Goal: Task Accomplishment & Management: Manage account settings

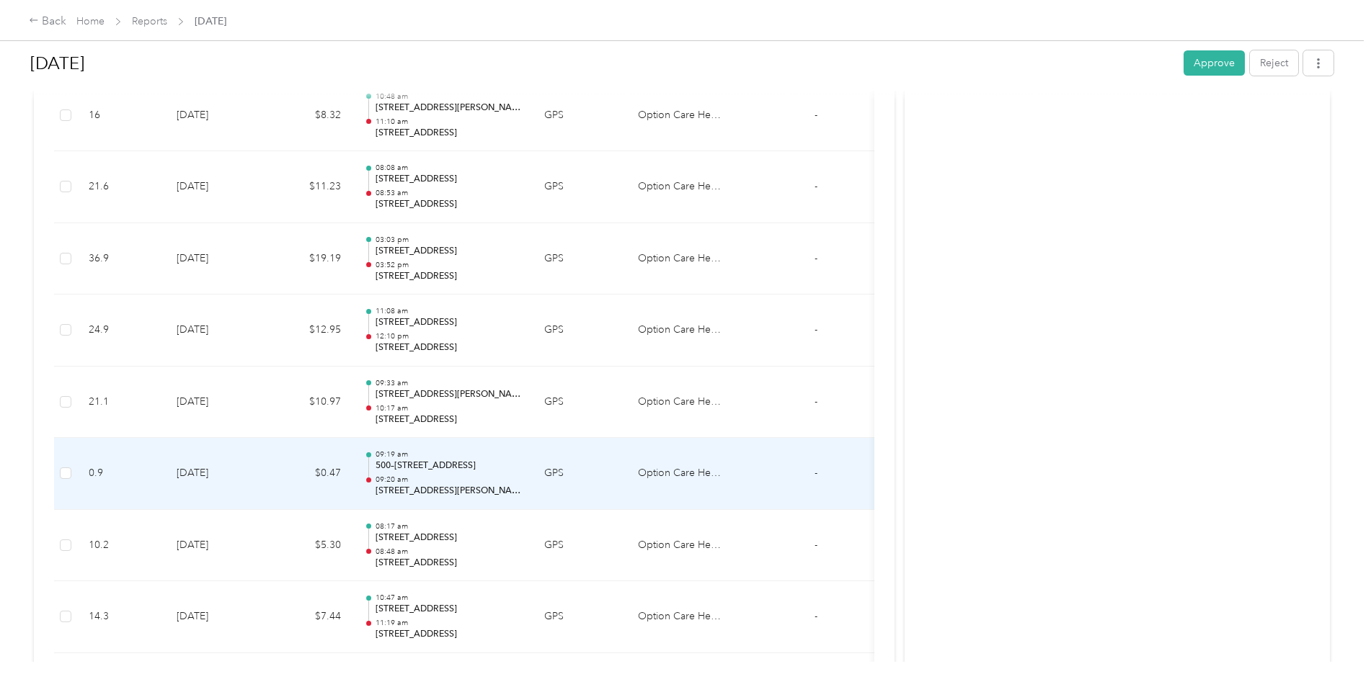
scroll to position [2199, 0]
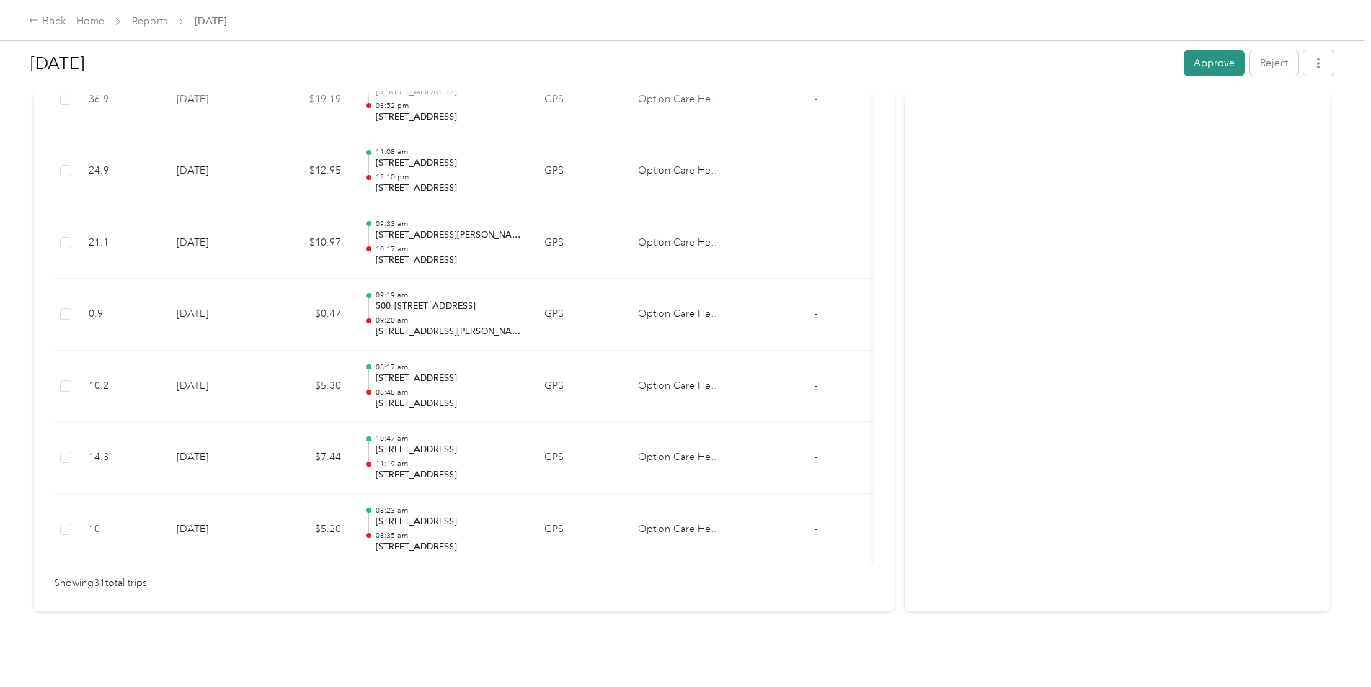
click at [1207, 59] on button "Approve" at bounding box center [1213, 62] width 61 height 25
